Goal: Navigation & Orientation: Find specific page/section

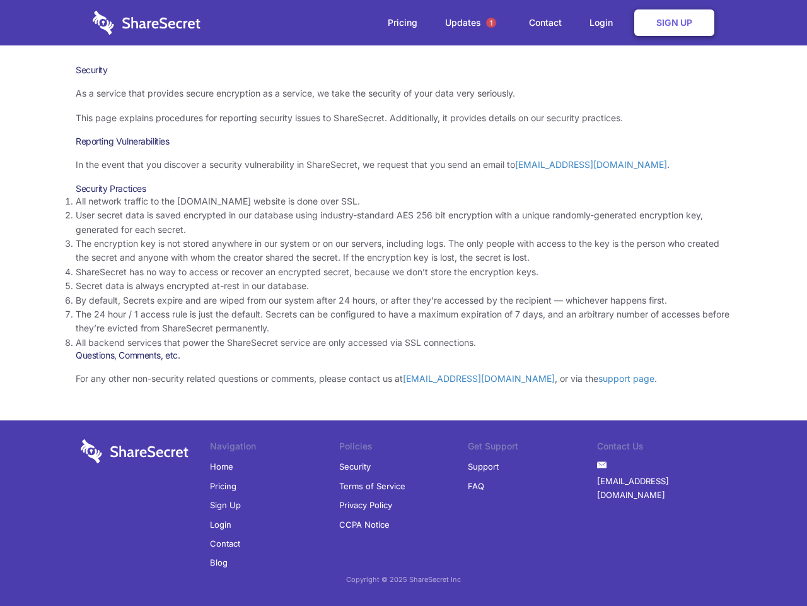
click at [404, 303] on li "By default, Secrets expire and are wiped from our system after 24 hours, or aft…" at bounding box center [404, 300] width 656 height 14
click at [491, 23] on span "1" at bounding box center [491, 23] width 10 height 10
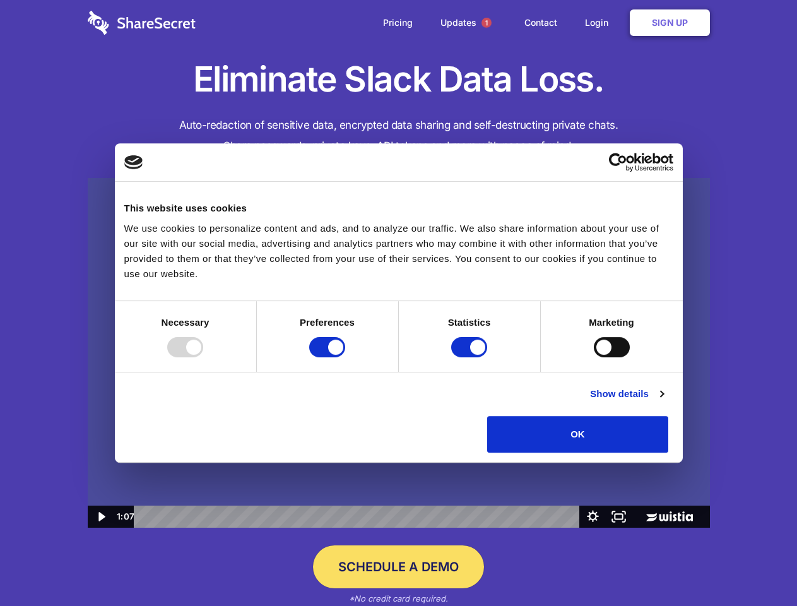
click at [398, 303] on img at bounding box center [399, 353] width 622 height 350
click at [203, 357] on div at bounding box center [185, 347] width 36 height 20
click at [345, 357] on input "Preferences" at bounding box center [327, 347] width 36 height 20
checkbox input "false"
click at [471, 357] on input "Statistics" at bounding box center [469, 347] width 36 height 20
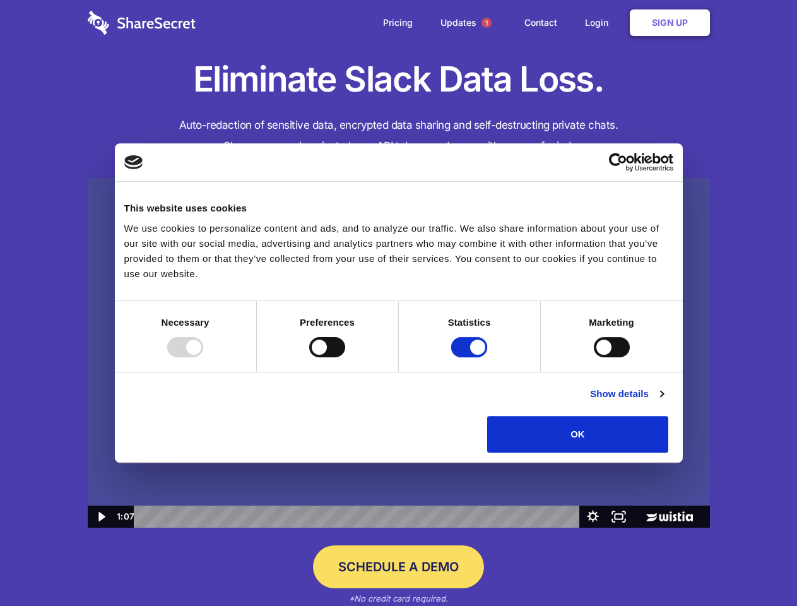
checkbox input "false"
click at [594, 357] on input "Marketing" at bounding box center [612, 347] width 36 height 20
checkbox input "true"
click at [663, 401] on link "Show details" at bounding box center [626, 393] width 73 height 15
click at [0, 0] on li "Necessary 7 Necessary cookies help make a website usable by enabling basic func…" at bounding box center [0, 0] width 0 height 0
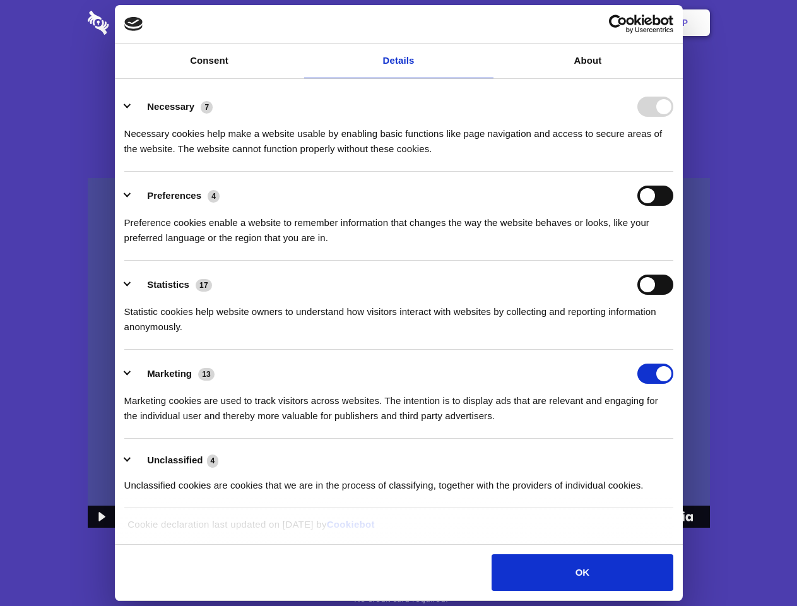
click at [486, 23] on span "1" at bounding box center [486, 23] width 10 height 10
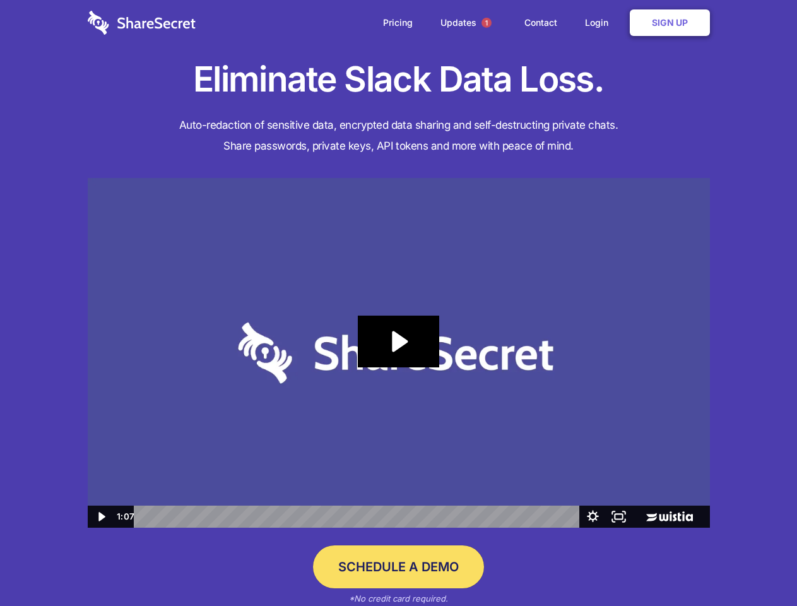
click at [399, 353] on icon "Play Video: Sharesecret Slack Extension" at bounding box center [398, 341] width 81 height 52
